Goal: Information Seeking & Learning: Learn about a topic

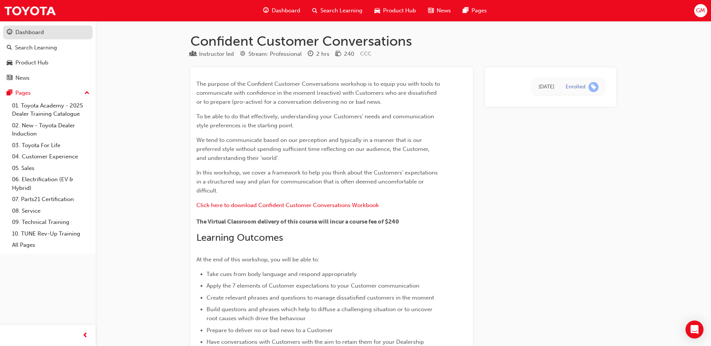
click at [35, 35] on div "Dashboard" at bounding box center [29, 32] width 28 height 9
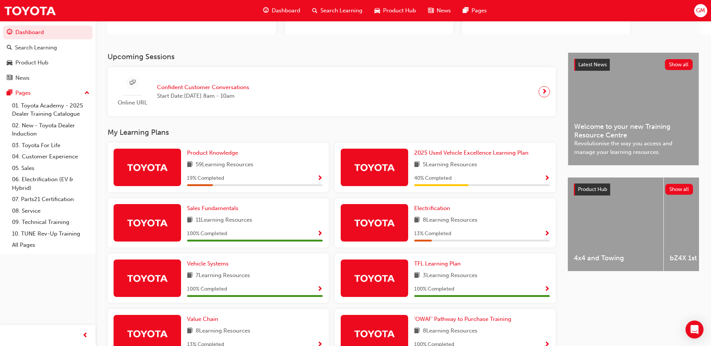
scroll to position [112, 0]
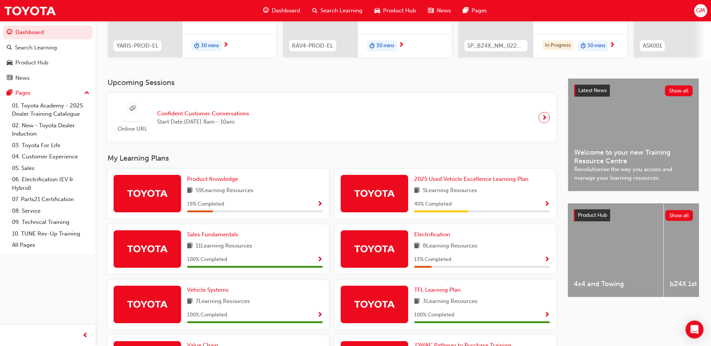
click at [495, 206] on div "40 % Completed" at bounding box center [482, 204] width 136 height 9
click at [549, 205] on span "Show Progress" at bounding box center [547, 204] width 6 height 7
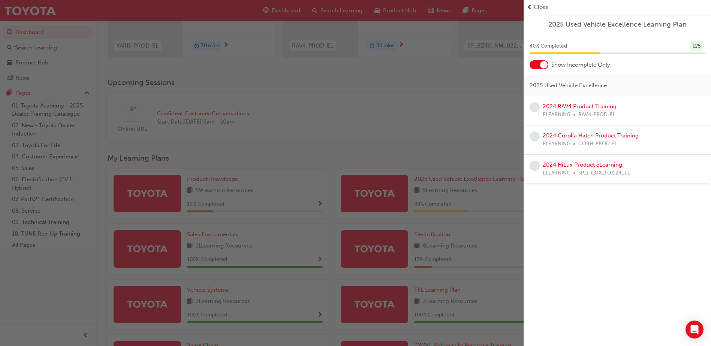
click at [470, 119] on div "button" at bounding box center [261, 173] width 523 height 346
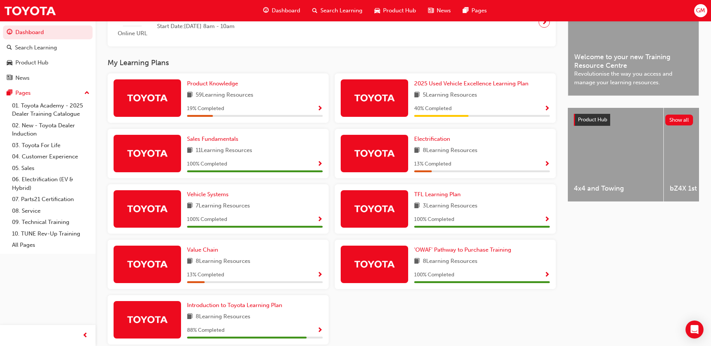
scroll to position [225, 0]
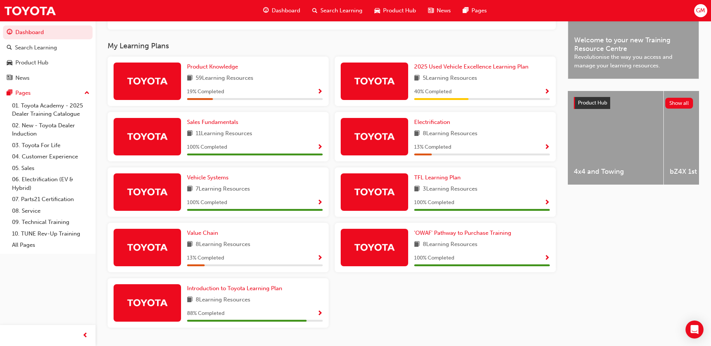
click at [546, 147] on span "Show Progress" at bounding box center [547, 147] width 6 height 7
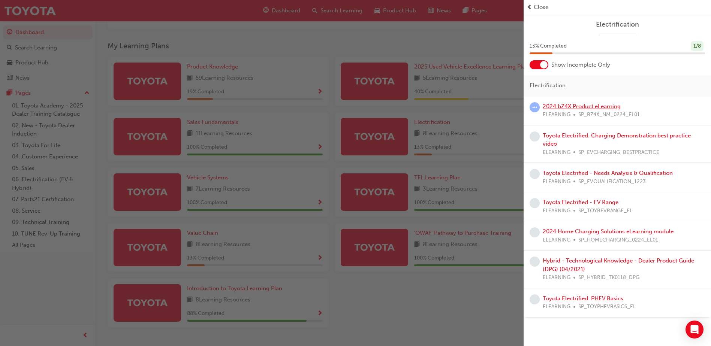
click at [562, 105] on link "2024 bZ4X Product eLearning" at bounding box center [582, 106] width 78 height 7
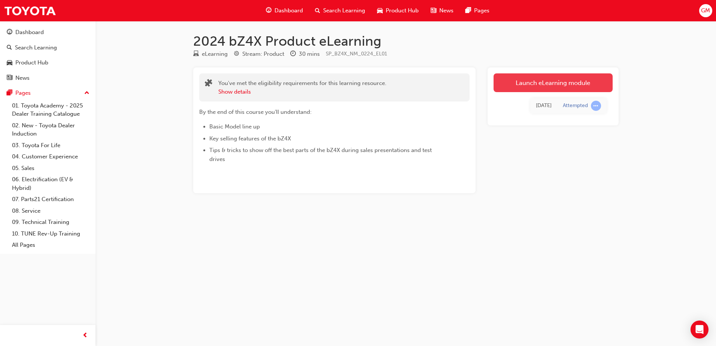
click at [535, 85] on link "Launch eLearning module" at bounding box center [553, 82] width 119 height 19
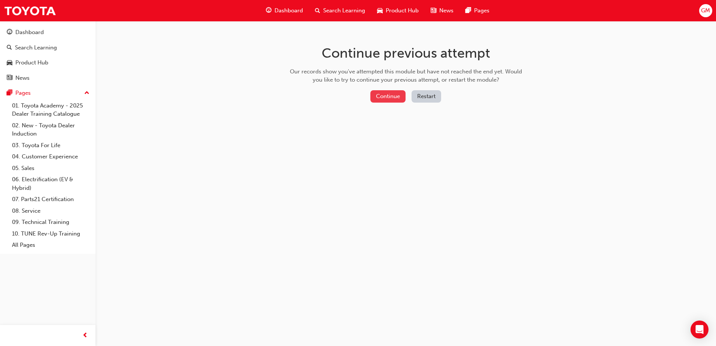
click at [389, 94] on button "Continue" at bounding box center [388, 96] width 35 height 12
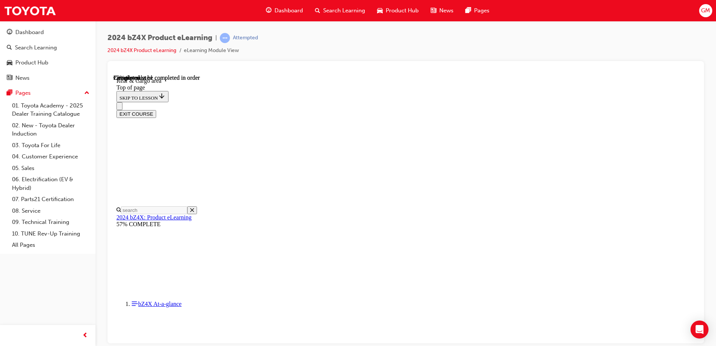
scroll to position [607, 0]
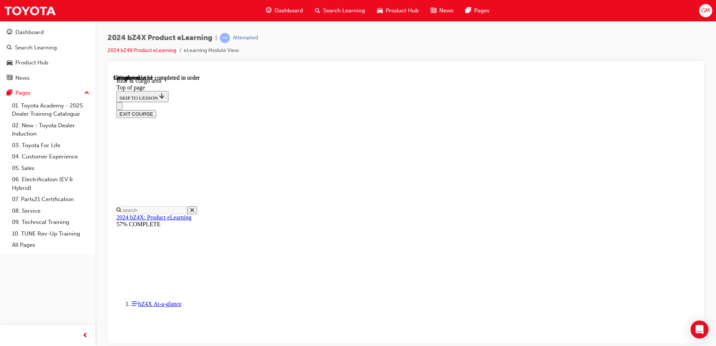
scroll to position [69, 0]
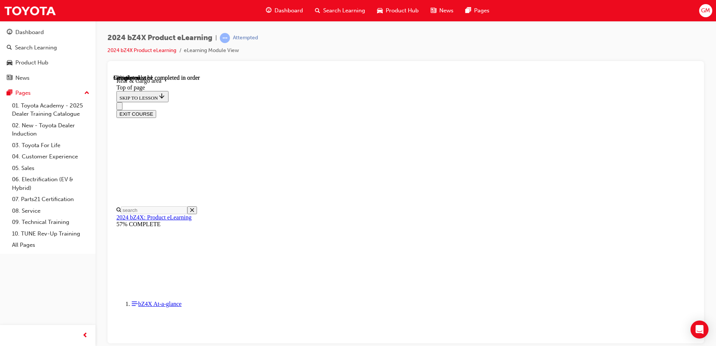
scroll to position [56, 0]
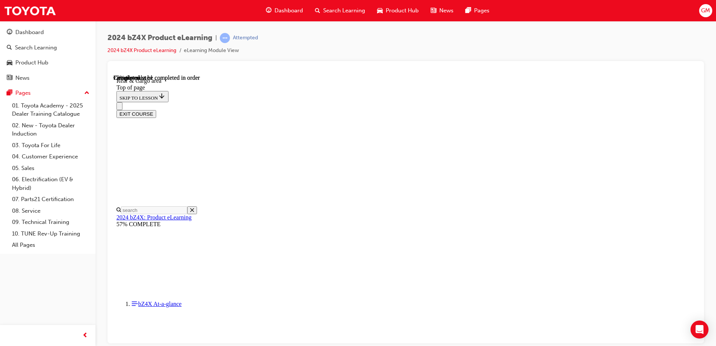
scroll to position [681, 0]
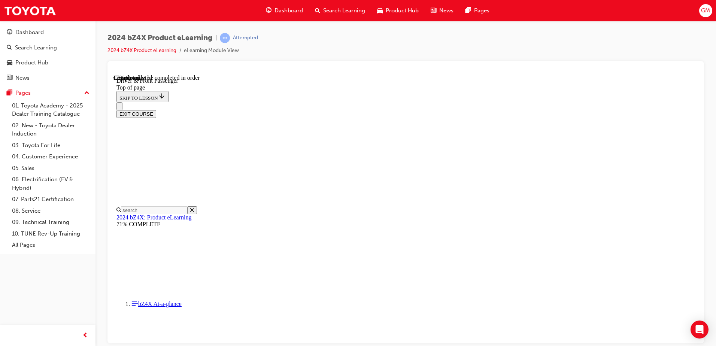
scroll to position [0, 0]
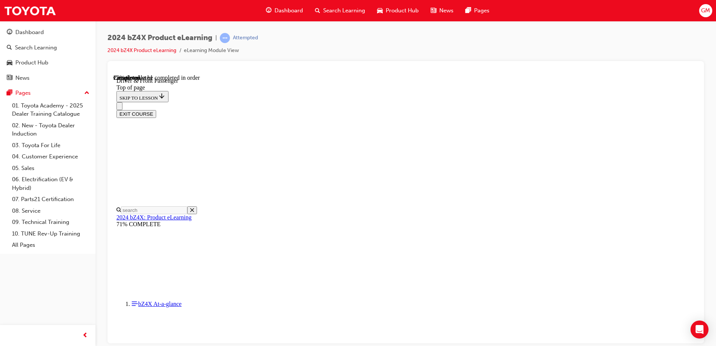
scroll to position [287, 0]
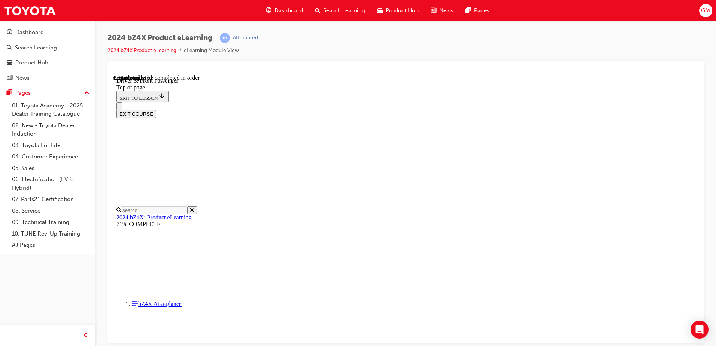
scroll to position [45, 0]
